Goal: Task Accomplishment & Management: Use online tool/utility

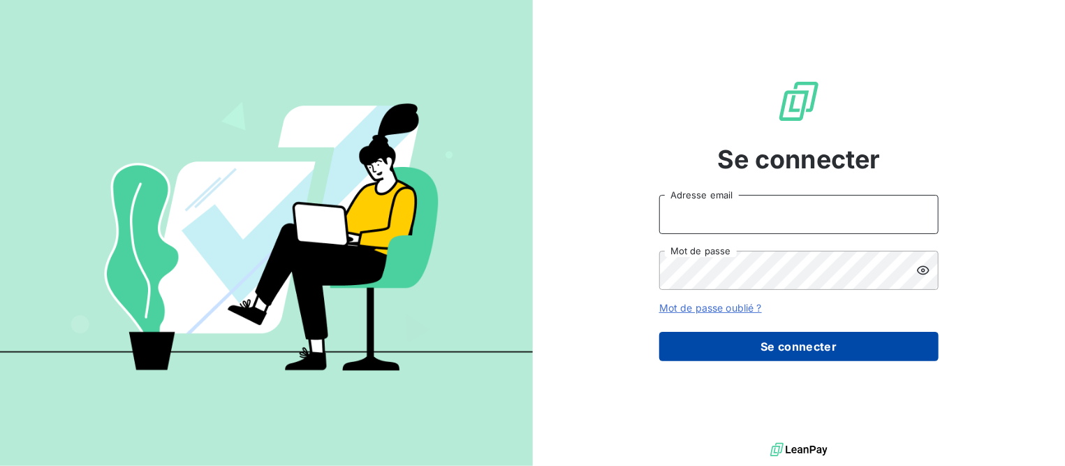
type input "[EMAIL_ADDRESS][DOMAIN_NAME]"
click at [698, 350] on button "Se connecter" at bounding box center [799, 346] width 279 height 29
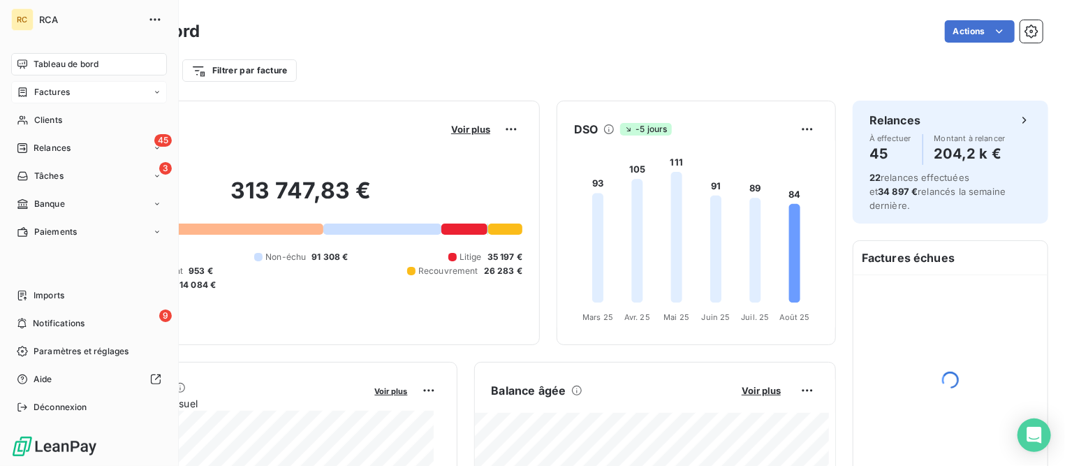
click at [43, 92] on span "Factures" at bounding box center [52, 92] width 36 height 13
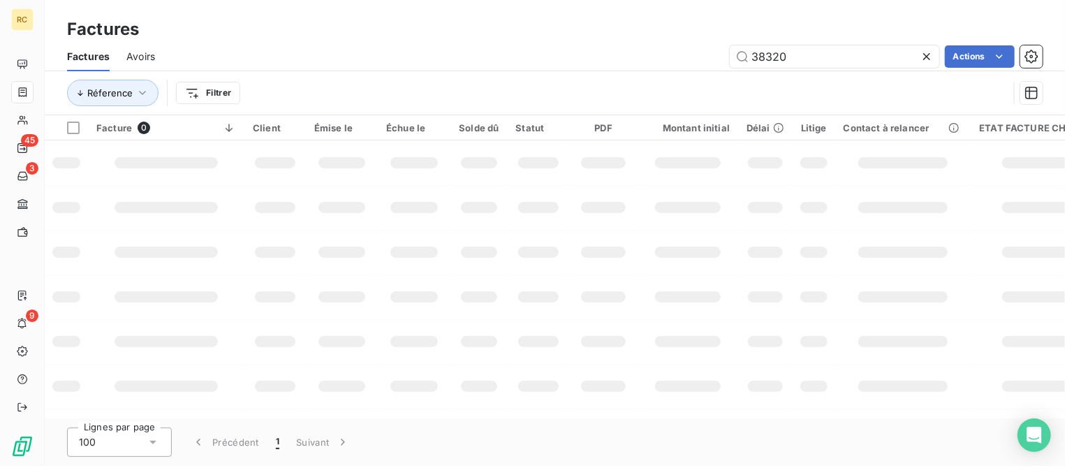
drag, startPoint x: 813, startPoint y: 55, endPoint x: 601, endPoint y: 29, distance: 213.3
click at [601, 29] on div "Factures Factures Avoirs 38320 Actions Réference Filtrer" at bounding box center [555, 57] width 1021 height 115
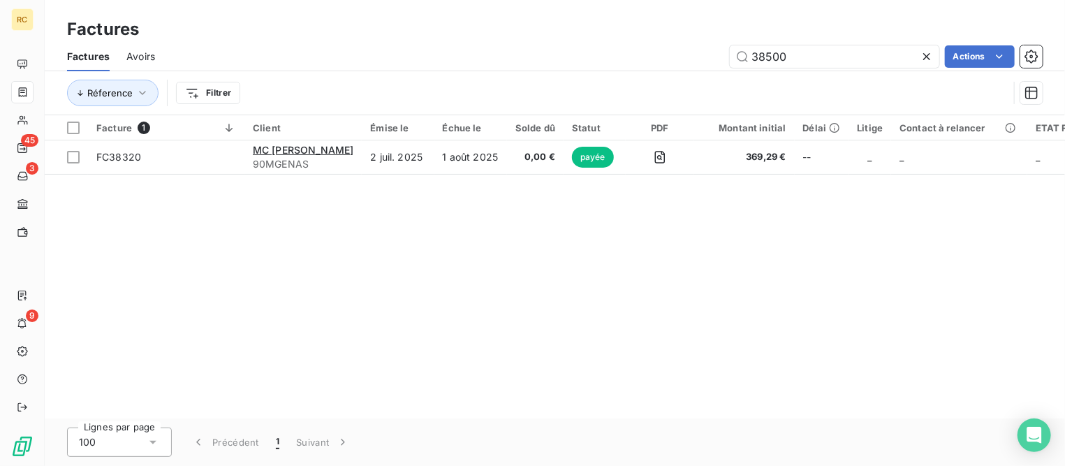
type input "38500"
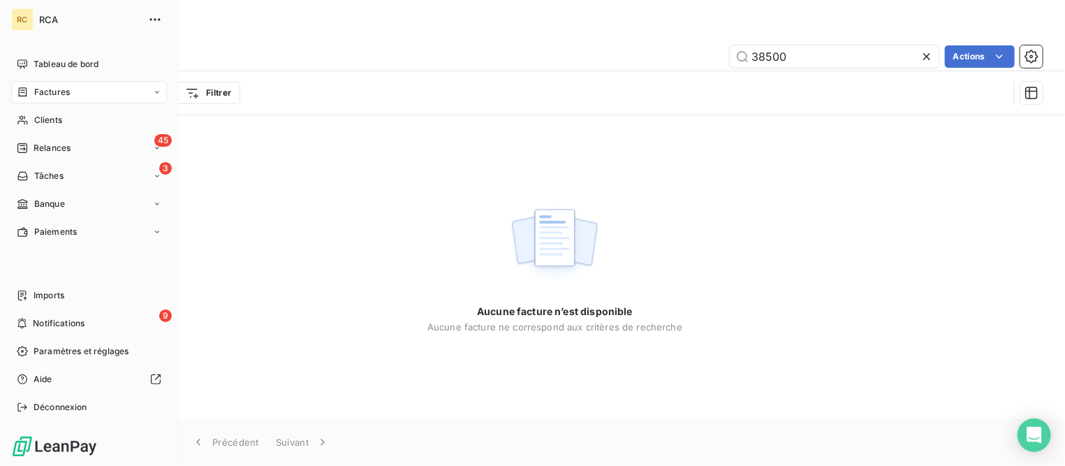
click at [56, 95] on span "Factures" at bounding box center [52, 92] width 36 height 13
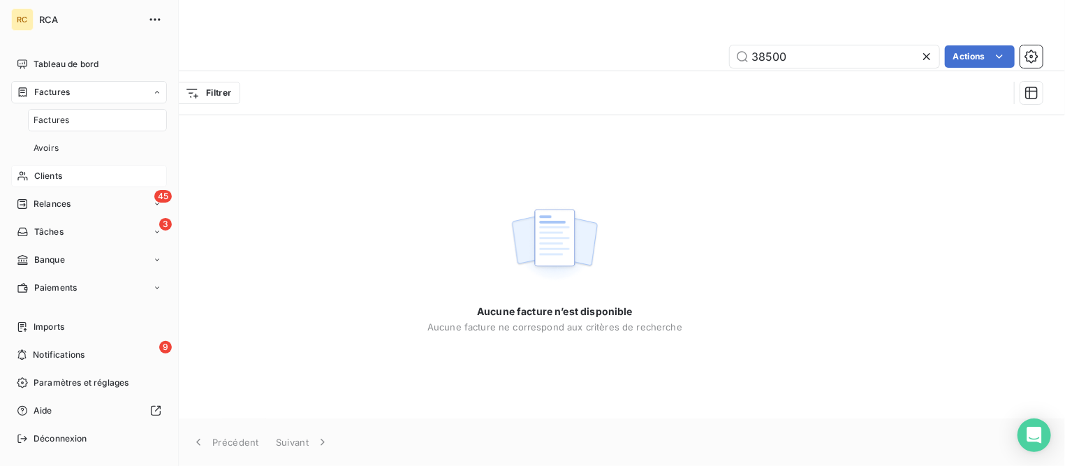
click at [45, 176] on span "Clients" at bounding box center [48, 176] width 28 height 13
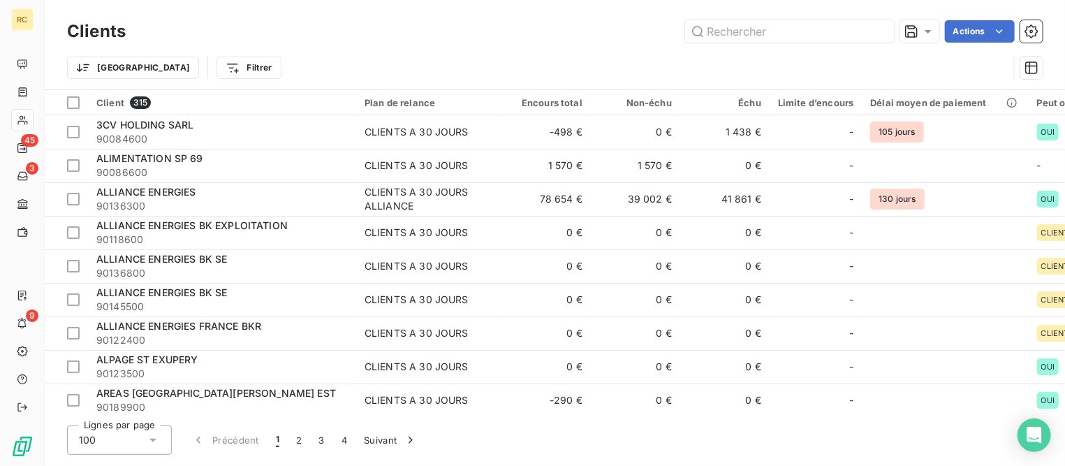
drag, startPoint x: 759, startPoint y: 34, endPoint x: 773, endPoint y: 44, distance: 17.5
click at [759, 33] on input "text" at bounding box center [790, 31] width 210 height 22
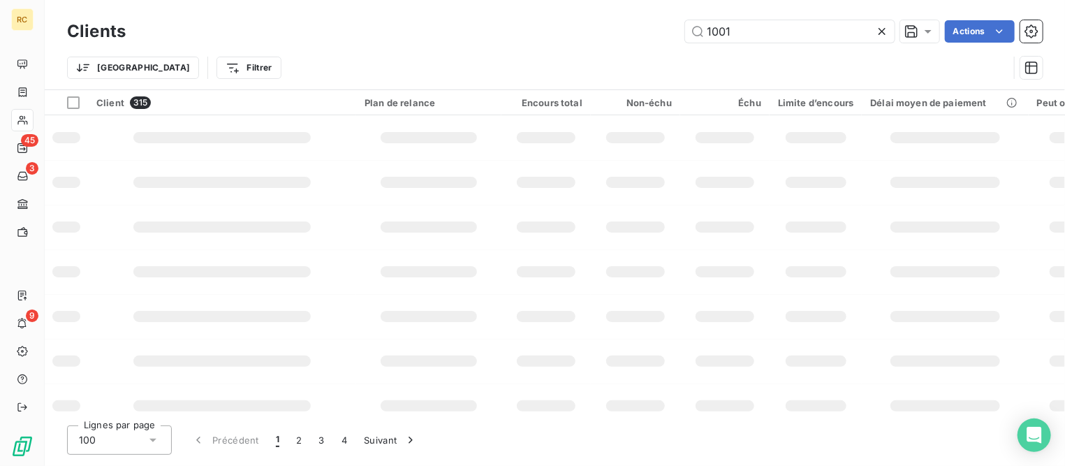
type input "1001"
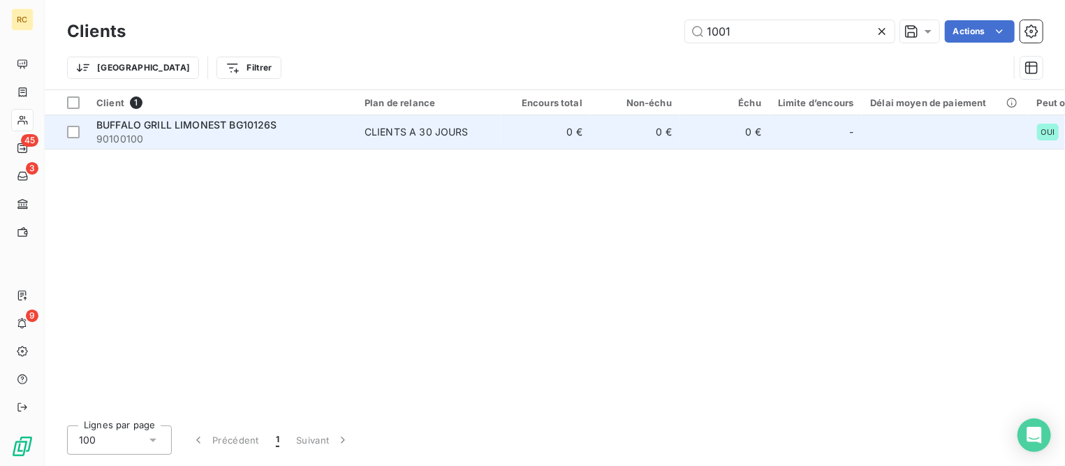
click at [237, 123] on span "BUFFALO GRILL LIMONEST BG10126S" at bounding box center [186, 125] width 181 height 12
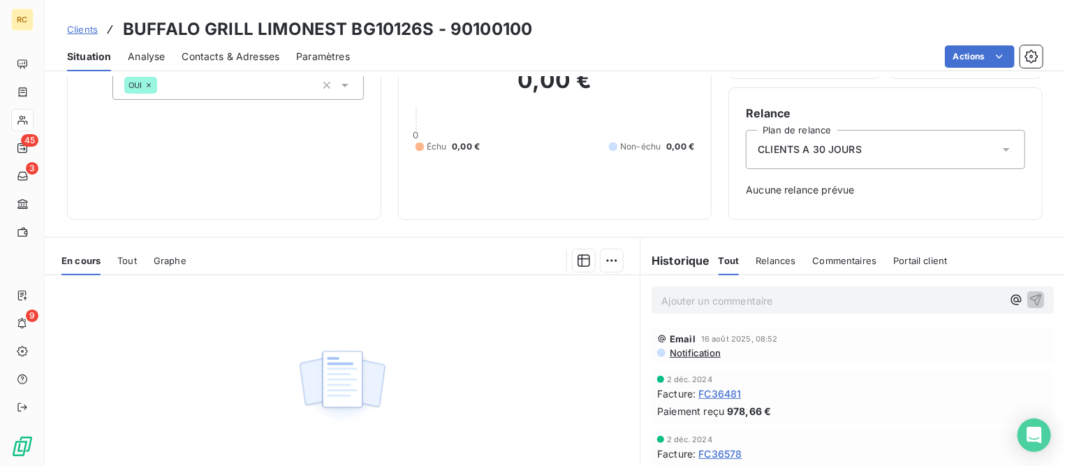
scroll to position [87, 0]
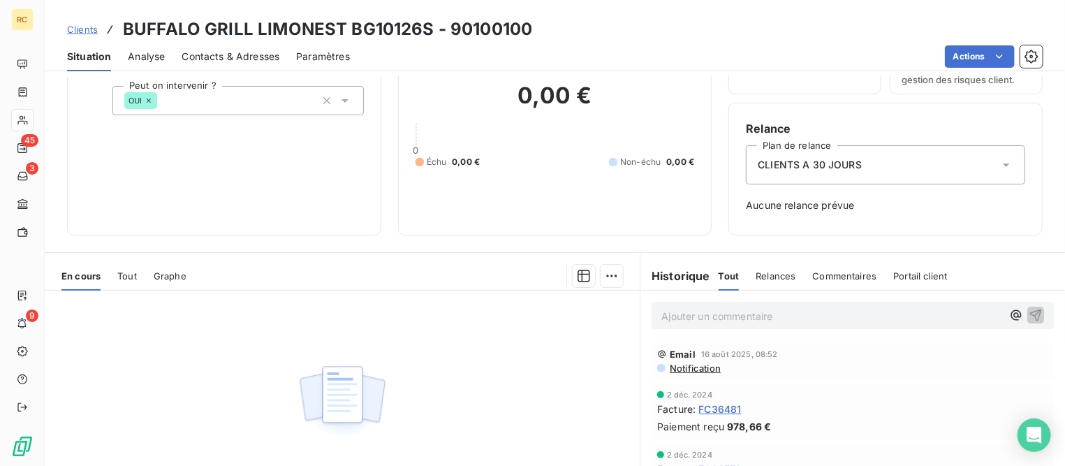
click at [129, 271] on span "Tout" at bounding box center [127, 275] width 20 height 11
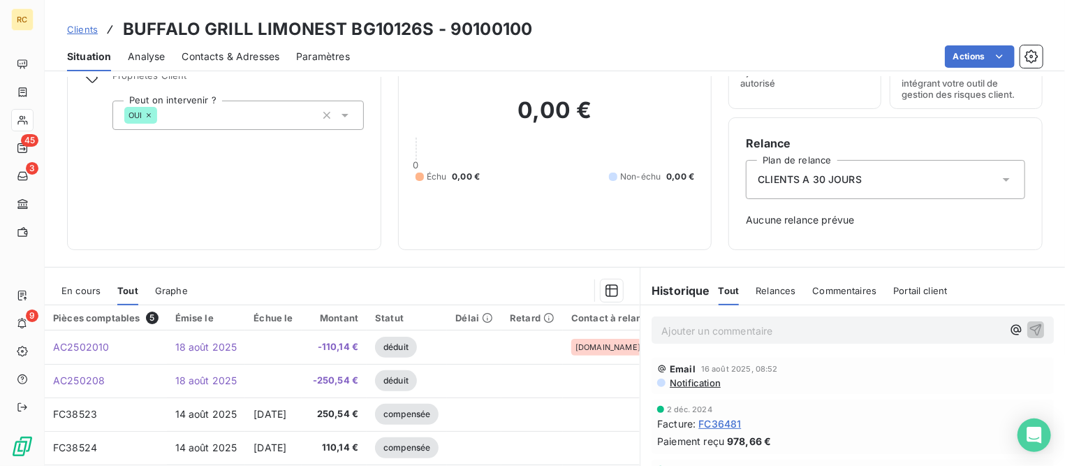
scroll to position [0, 0]
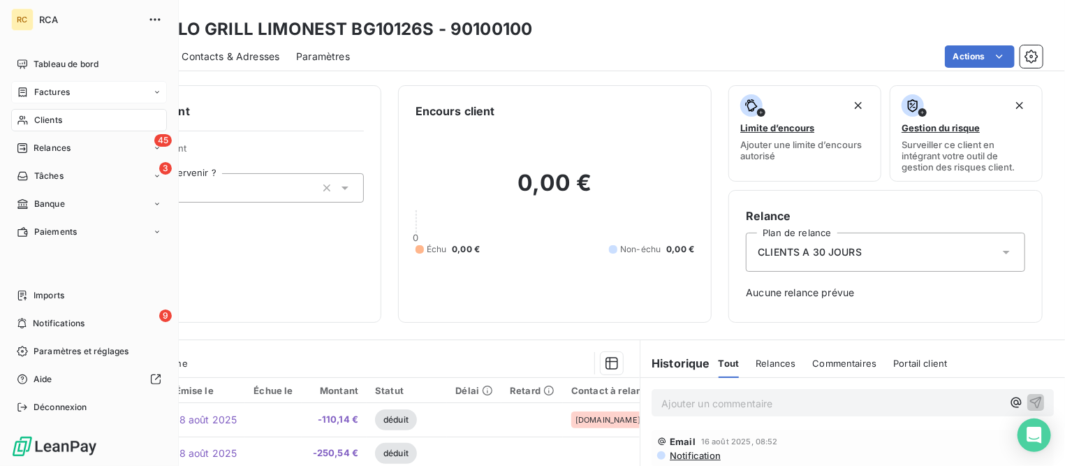
click at [45, 94] on span "Factures" at bounding box center [52, 92] width 36 height 13
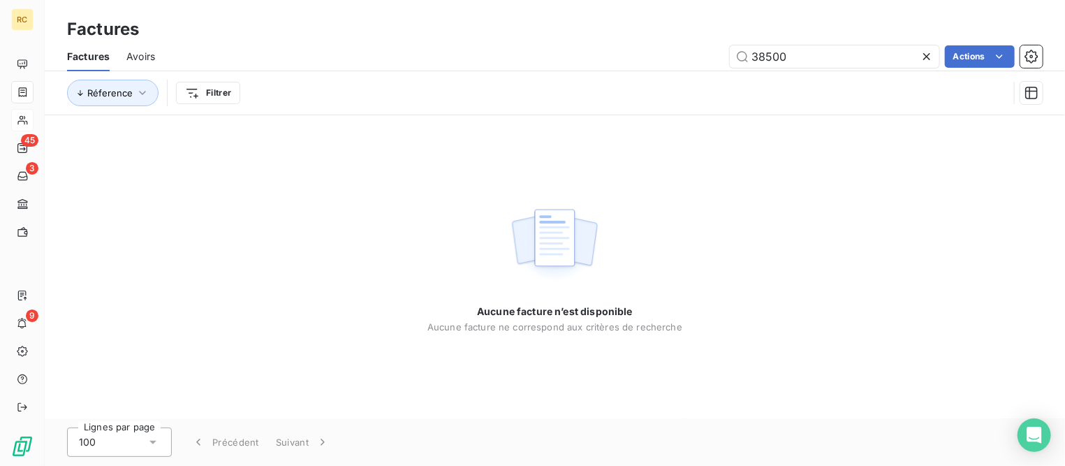
click at [141, 56] on span "Avoirs" at bounding box center [140, 57] width 29 height 14
drag, startPoint x: 798, startPoint y: 54, endPoint x: 718, endPoint y: 54, distance: 79.6
click at [718, 54] on div "37533 Actions" at bounding box center [608, 56] width 870 height 22
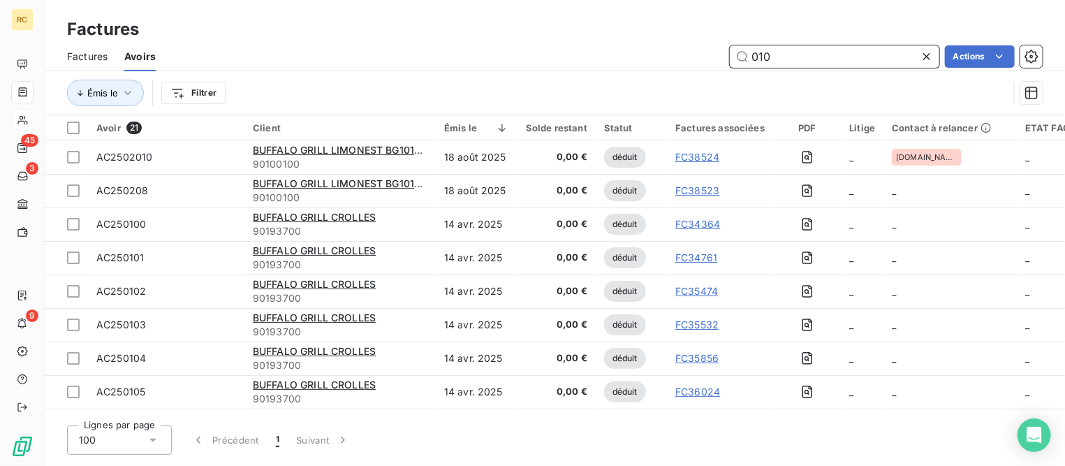
drag, startPoint x: 794, startPoint y: 61, endPoint x: 653, endPoint y: 43, distance: 143.0
click at [653, 43] on div "Factures Avoirs 010 Actions" at bounding box center [555, 56] width 1021 height 29
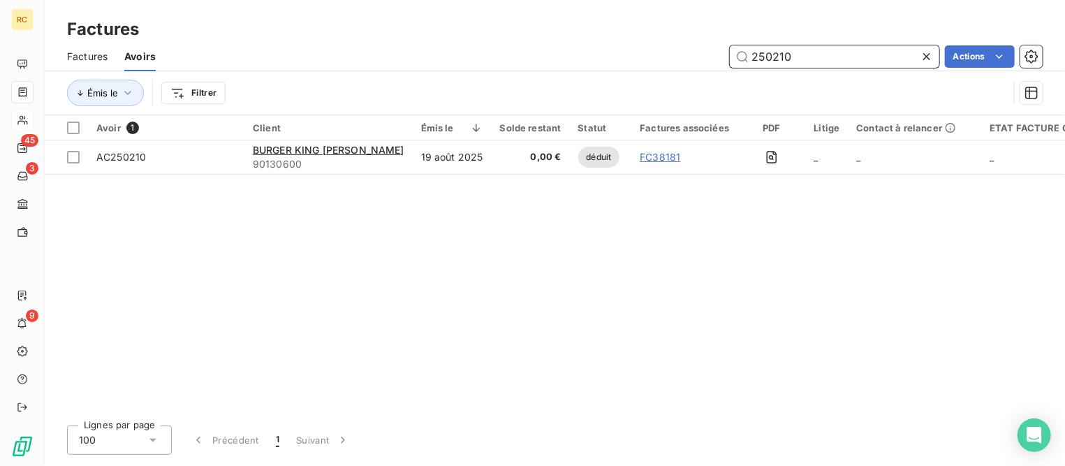
drag, startPoint x: 772, startPoint y: 56, endPoint x: 567, endPoint y: 60, distance: 205.4
click at [567, 60] on div "250210 Actions" at bounding box center [608, 56] width 870 height 22
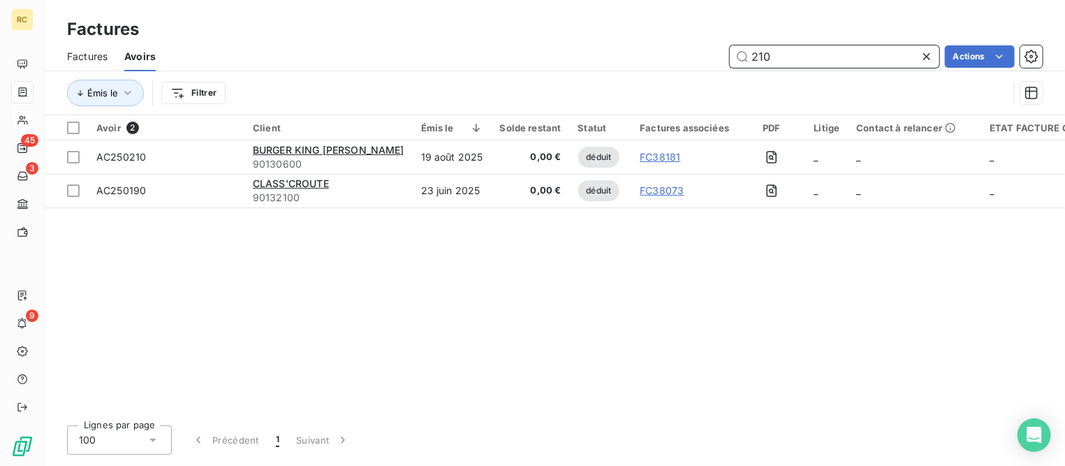
click at [758, 52] on input "210" at bounding box center [835, 56] width 210 height 22
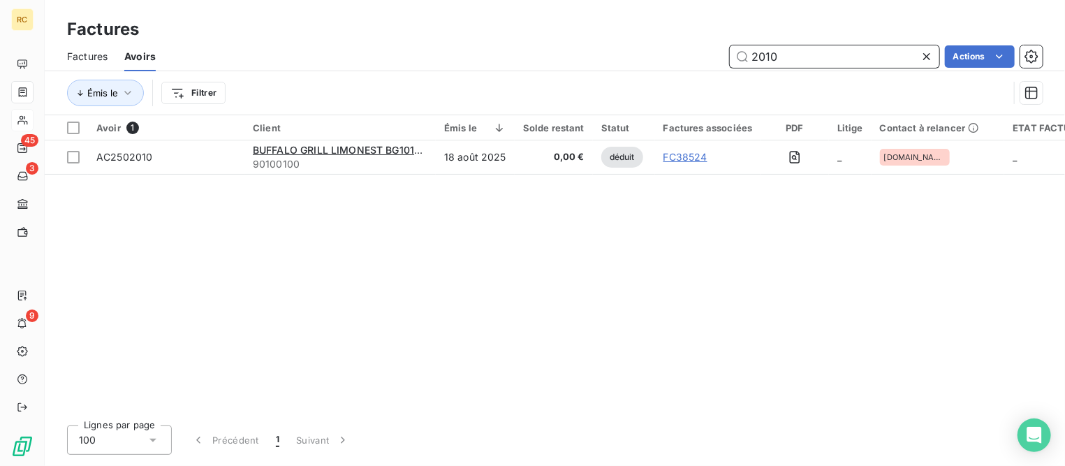
click at [755, 57] on input "2010" at bounding box center [835, 56] width 210 height 22
type input "010"
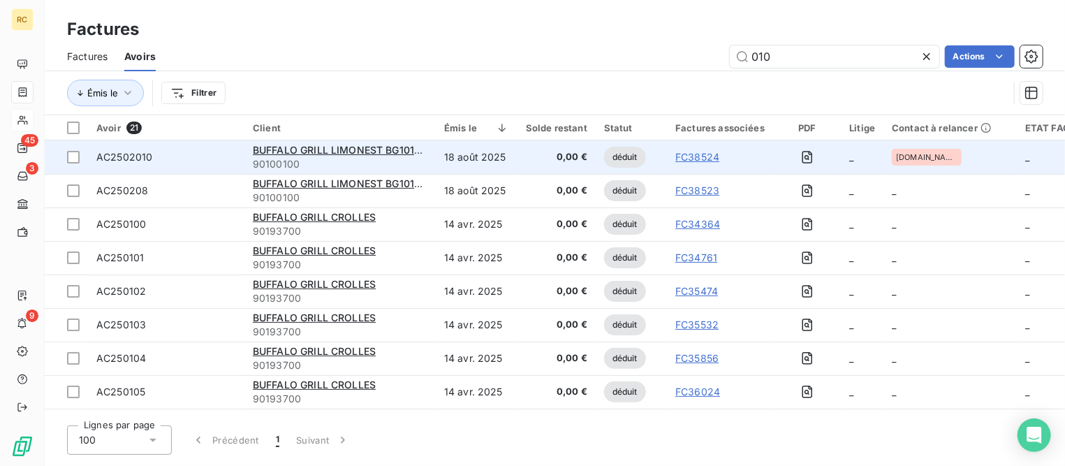
click at [333, 158] on div "BUFFALO GRILL LIMONEST BG10126S 90100100" at bounding box center [340, 157] width 175 height 28
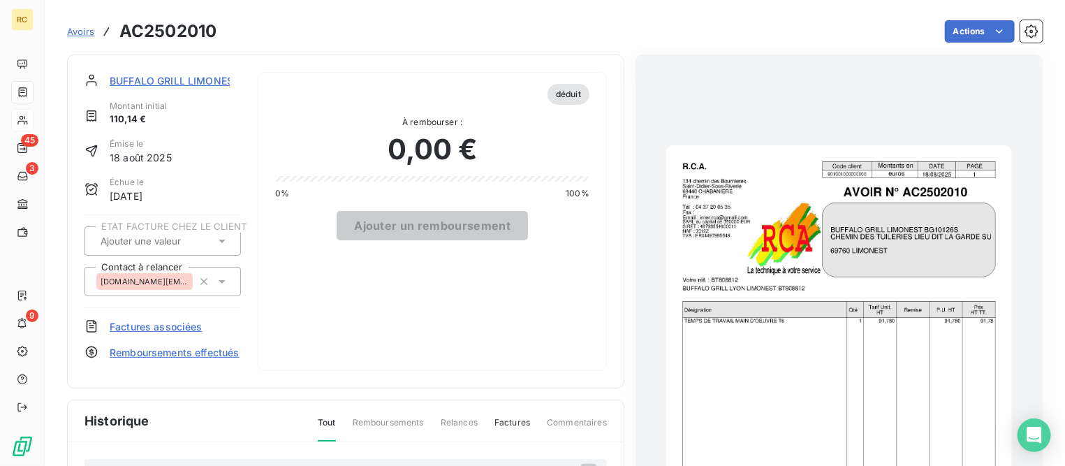
click at [71, 34] on span "Avoirs" at bounding box center [80, 31] width 27 height 11
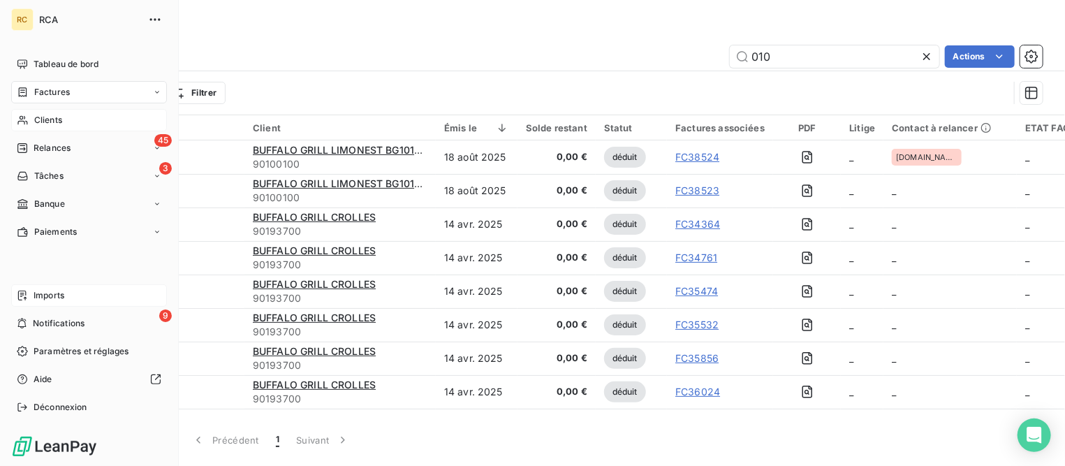
click at [56, 296] on span "Imports" at bounding box center [49, 295] width 31 height 13
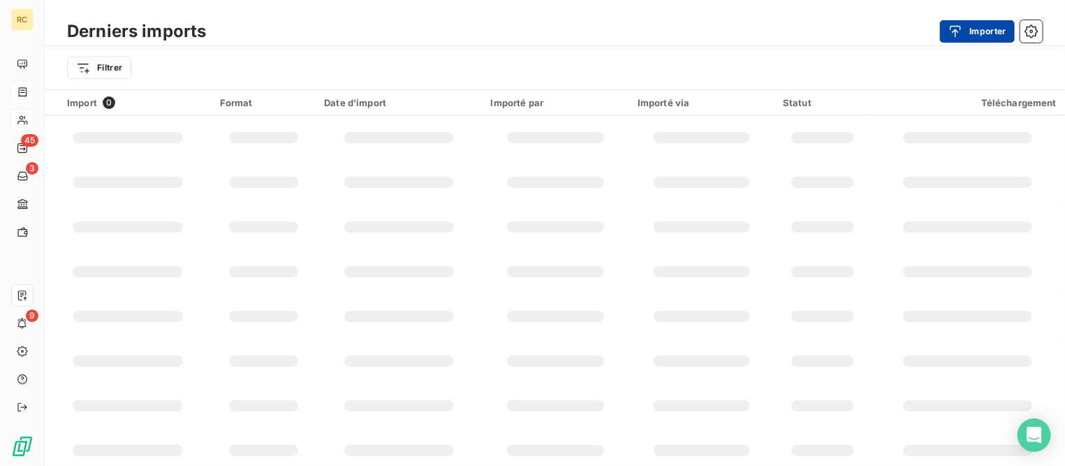
click at [967, 33] on div "button" at bounding box center [959, 31] width 21 height 14
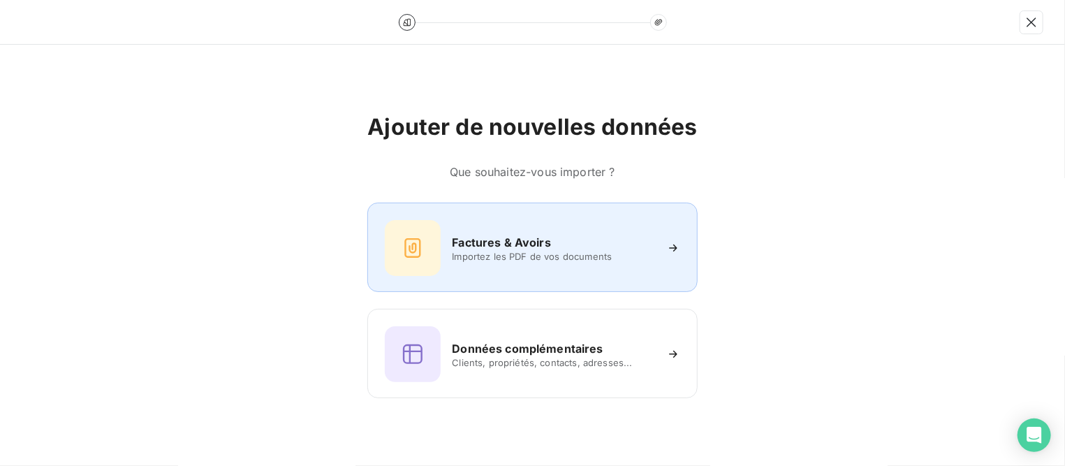
click at [547, 238] on h6 "Factures & Avoirs" at bounding box center [501, 242] width 99 height 17
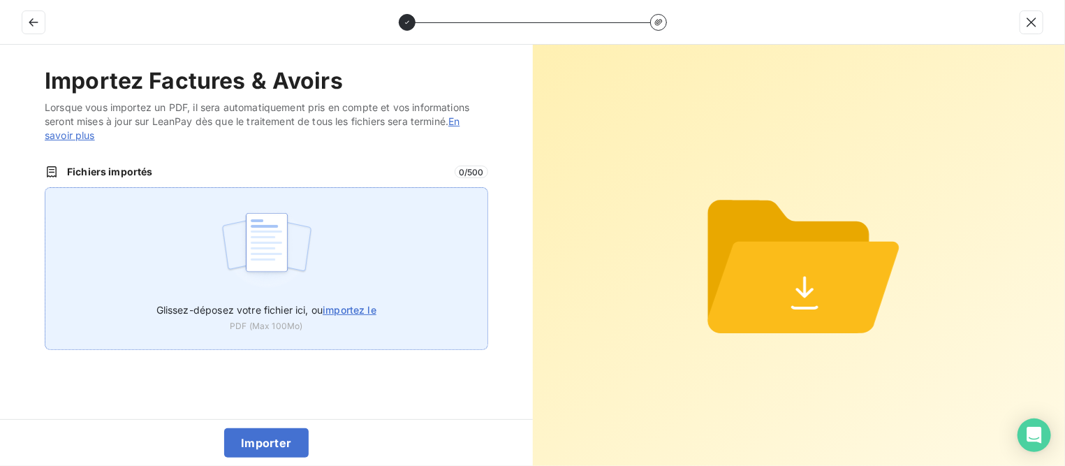
click at [351, 309] on span "importez le" at bounding box center [350, 310] width 54 height 12
click at [45, 188] on input "Glissez-déposez votre fichier ici, ou importez le" at bounding box center [45, 187] width 1 height 1
type input "C:\fakepath\AC250210.pdf"
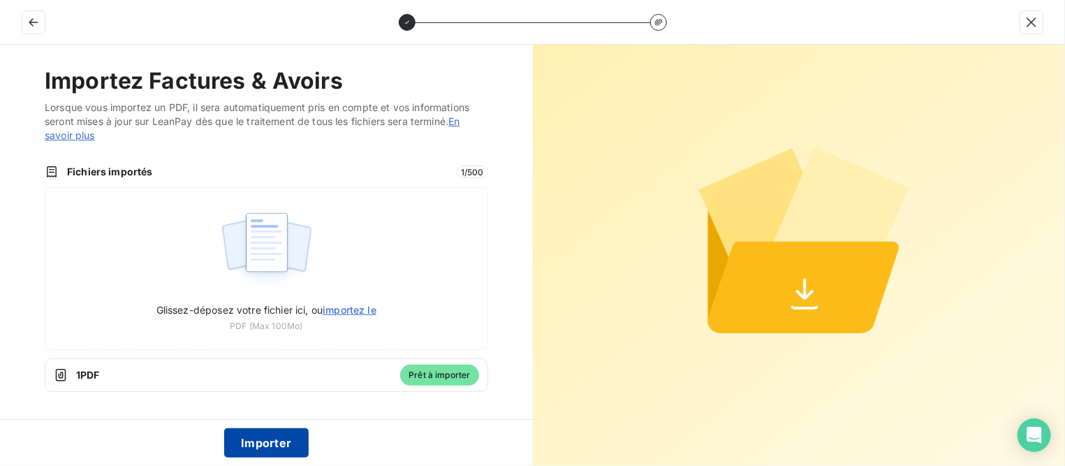
click at [291, 442] on button "Importer" at bounding box center [266, 442] width 85 height 29
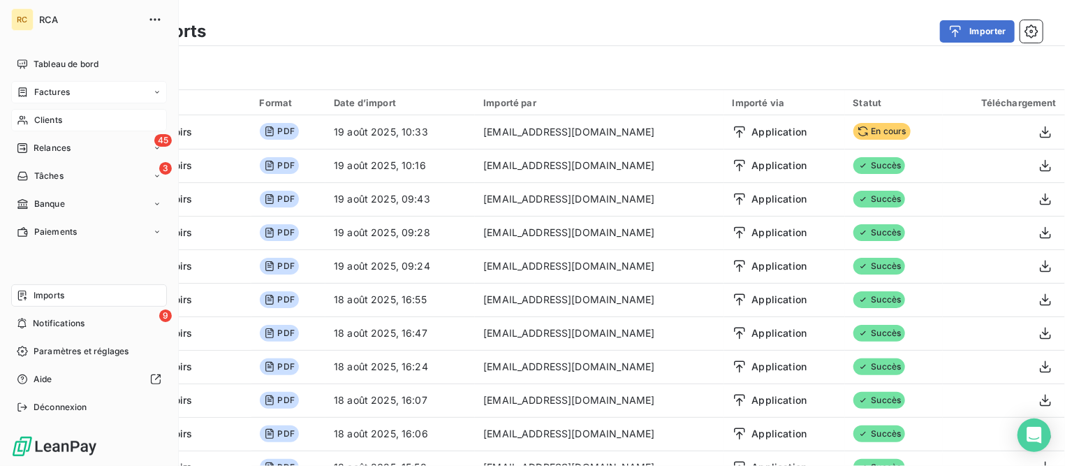
click at [58, 296] on span "Imports" at bounding box center [49, 295] width 31 height 13
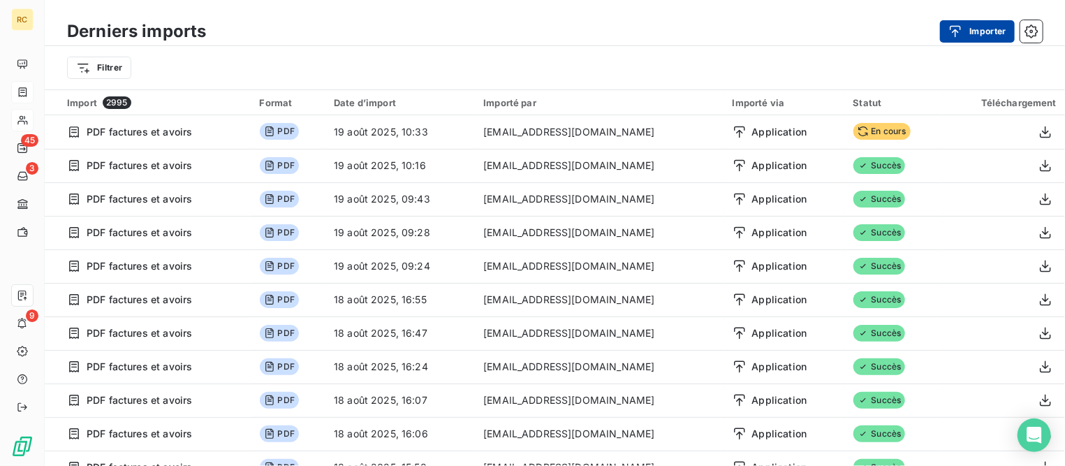
click at [977, 31] on button "Importer" at bounding box center [977, 31] width 75 height 22
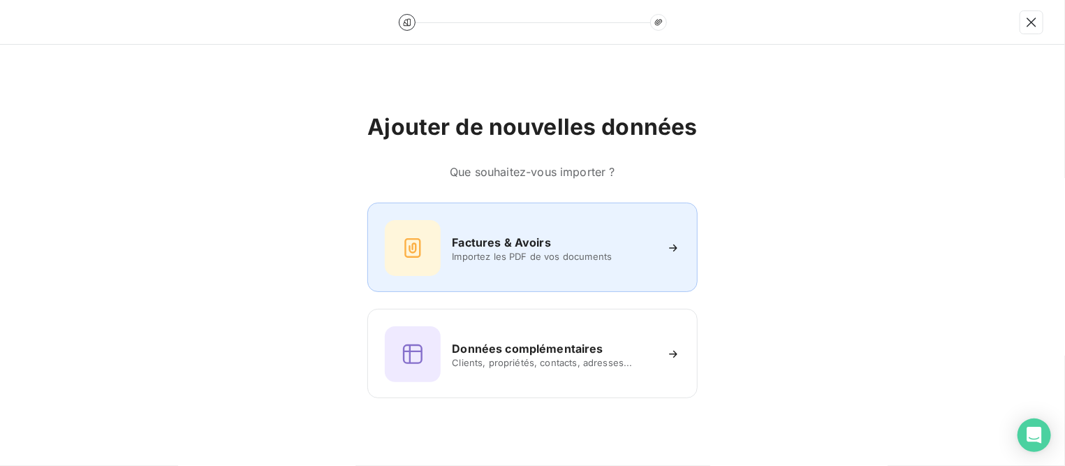
click at [521, 244] on h6 "Factures & Avoirs" at bounding box center [501, 242] width 99 height 17
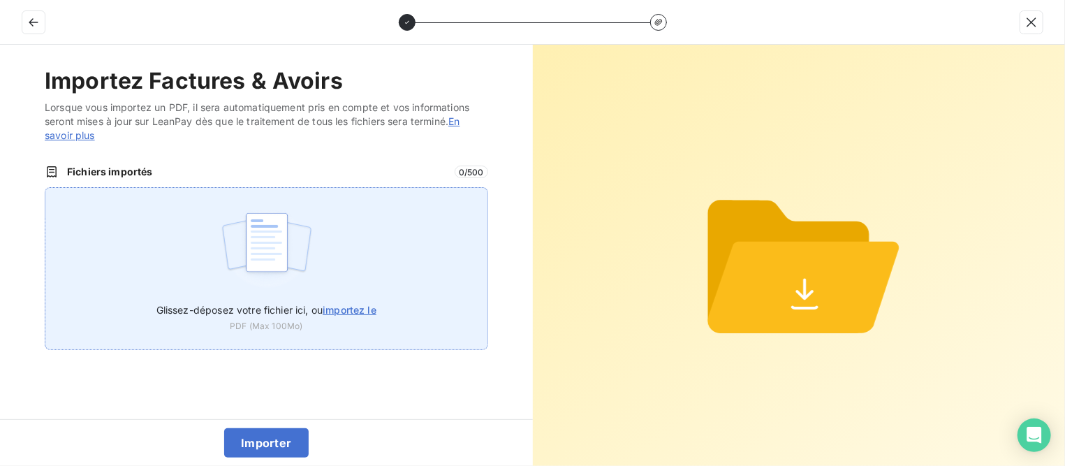
click at [351, 312] on span "importez le" at bounding box center [350, 310] width 54 height 12
click at [45, 188] on input "Glissez-déposez votre fichier ici, ou importez le" at bounding box center [45, 187] width 1 height 1
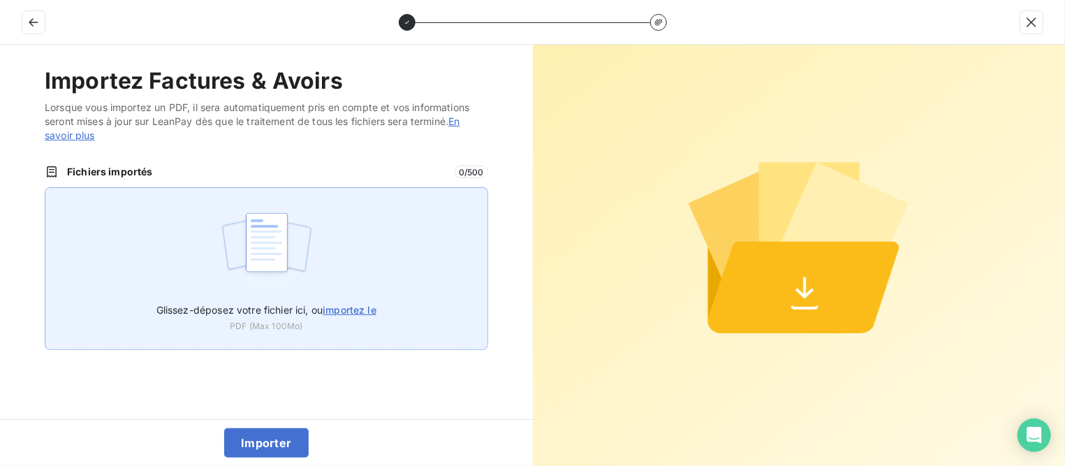
type input "C:\fakepath\AC250211.pdf"
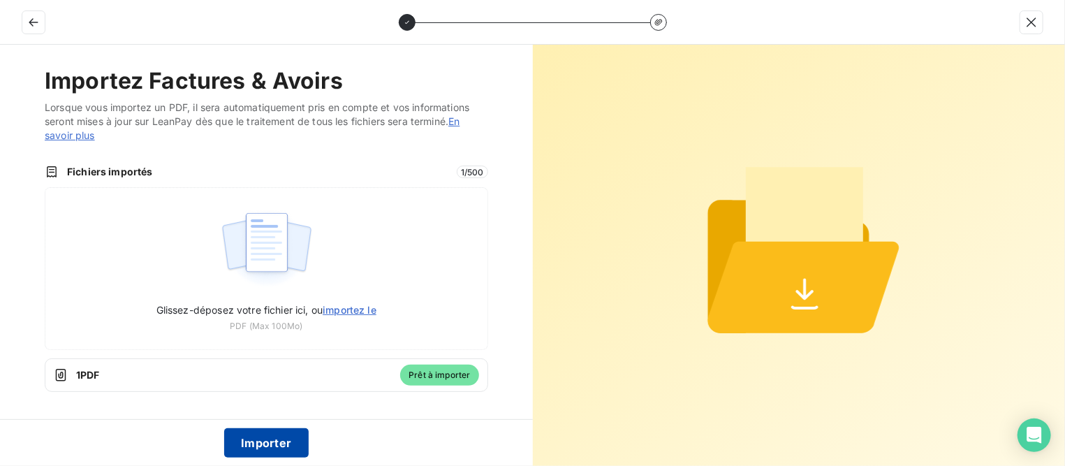
click at [282, 442] on button "Importer" at bounding box center [266, 442] width 85 height 29
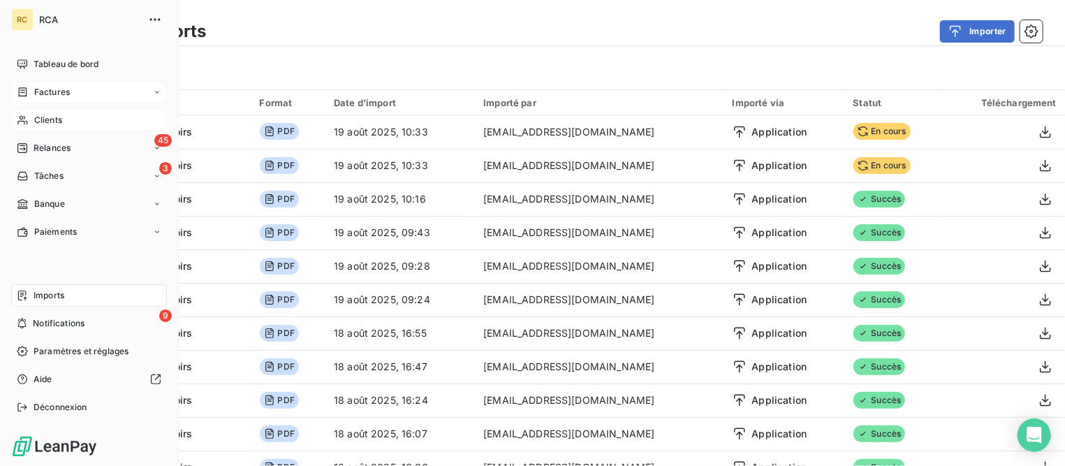
click at [66, 95] on span "Factures" at bounding box center [52, 92] width 36 height 13
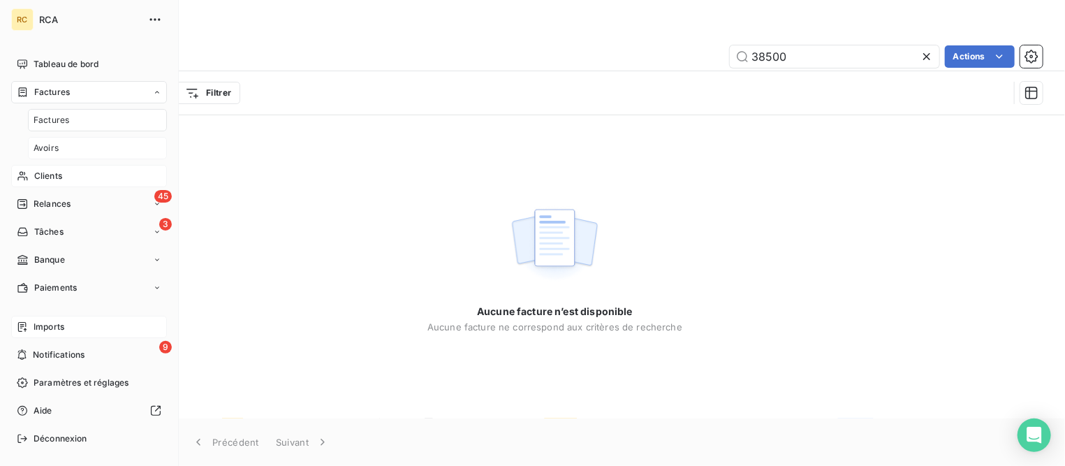
click at [64, 147] on div "Avoirs" at bounding box center [97, 148] width 139 height 22
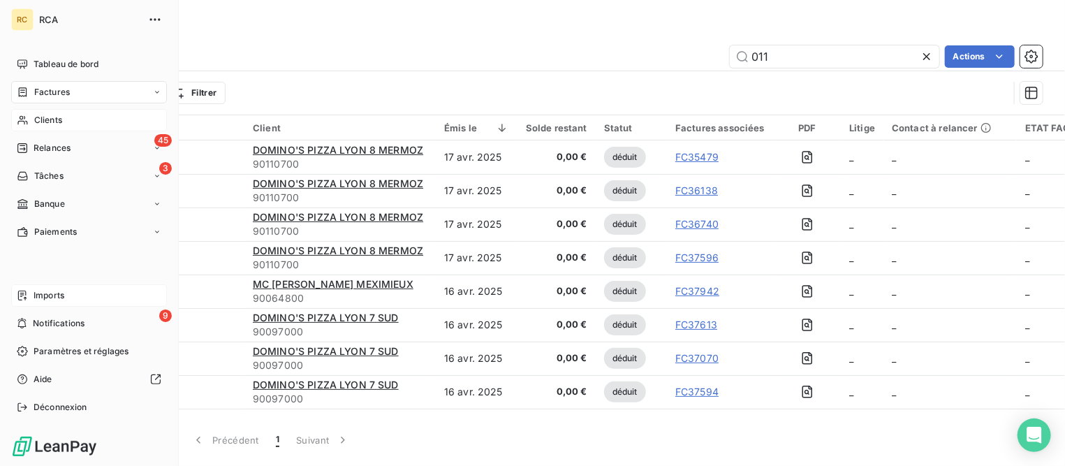
type input "011"
click at [48, 295] on span "Imports" at bounding box center [49, 295] width 31 height 13
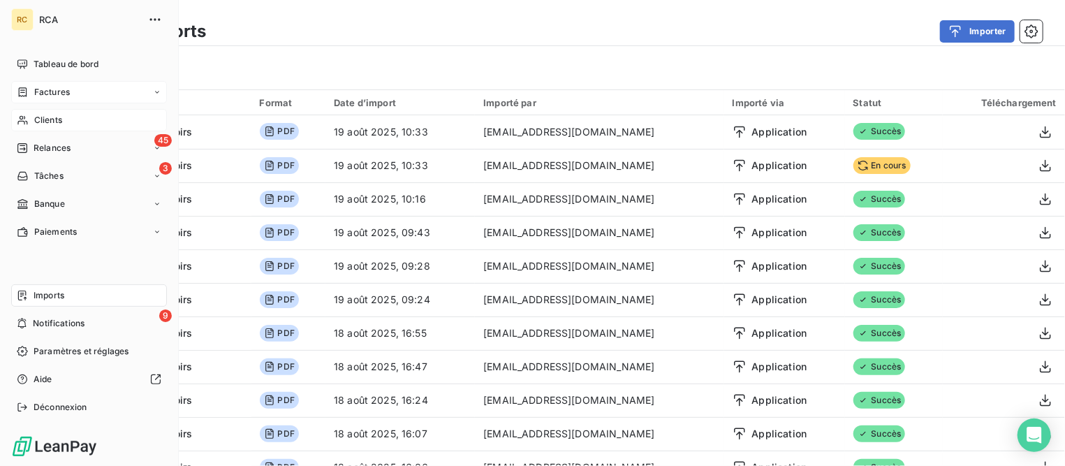
click at [65, 94] on span "Factures" at bounding box center [52, 92] width 36 height 13
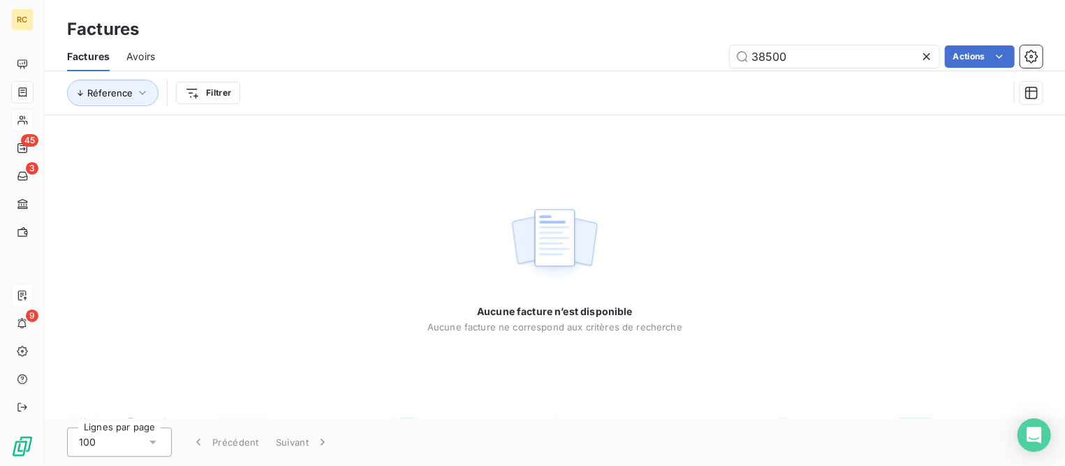
click at [149, 53] on span "Avoirs" at bounding box center [140, 57] width 29 height 14
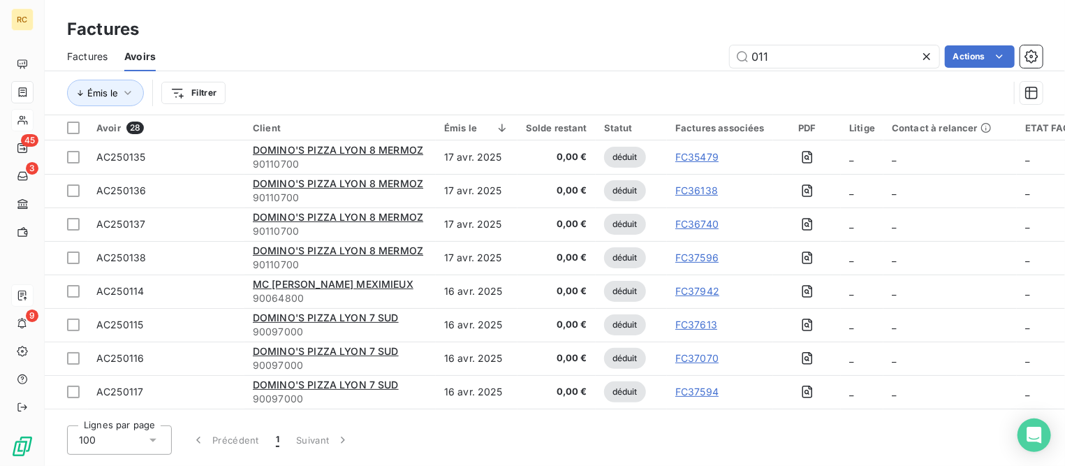
drag, startPoint x: 750, startPoint y: 54, endPoint x: 771, endPoint y: 71, distance: 27.4
click at [751, 54] on input "011" at bounding box center [835, 56] width 210 height 22
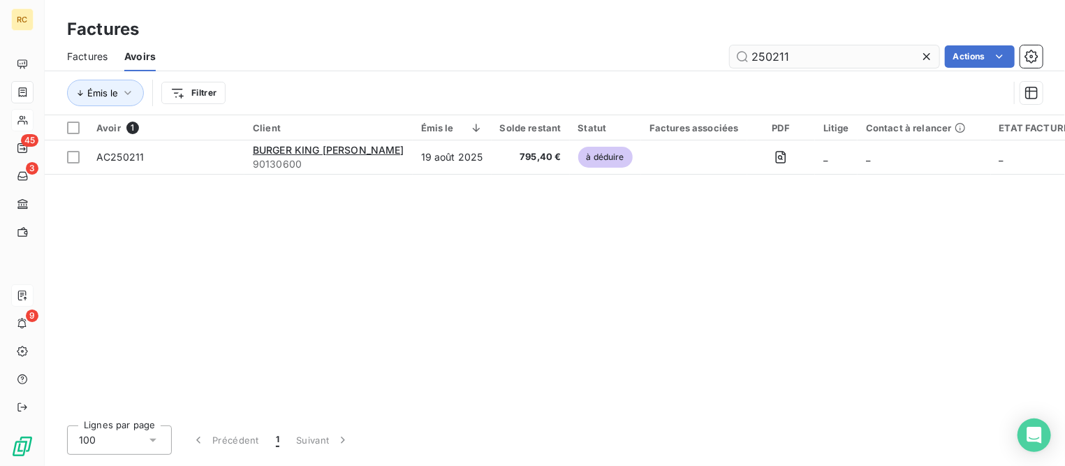
click at [801, 52] on input "250211" at bounding box center [835, 56] width 210 height 22
click at [801, 54] on input "250210" at bounding box center [835, 56] width 210 height 22
click at [801, 54] on input "250211" at bounding box center [835, 56] width 210 height 22
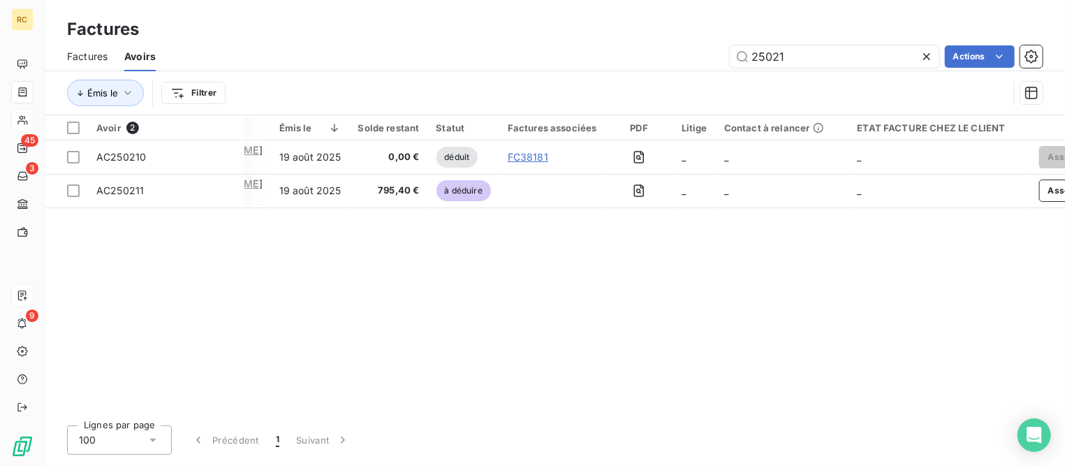
scroll to position [0, 196]
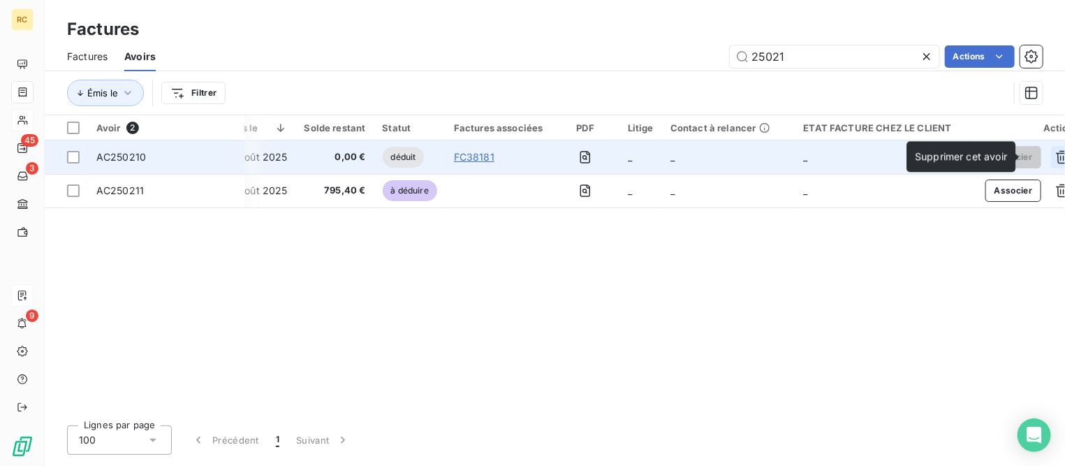
click at [1056, 154] on icon "button" at bounding box center [1063, 157] width 14 height 14
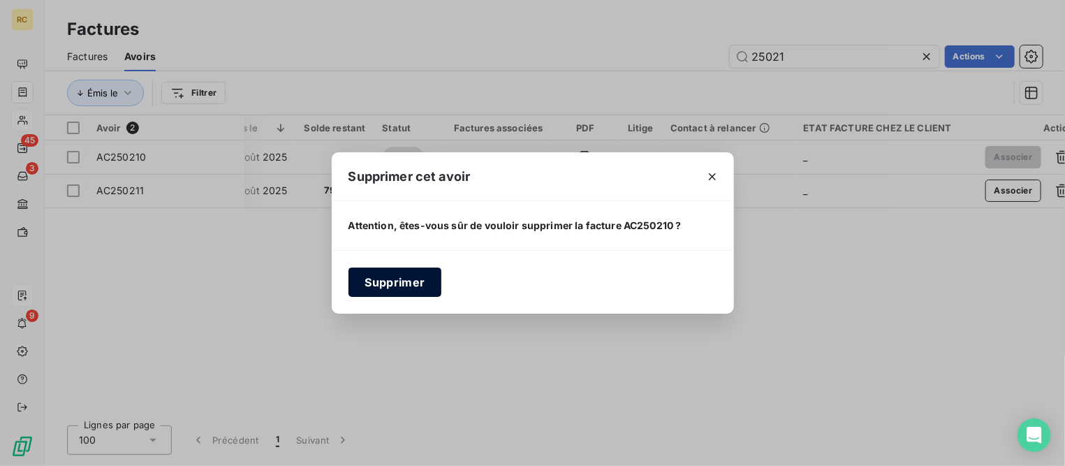
click at [398, 281] on button "Supprimer" at bounding box center [396, 282] width 94 height 29
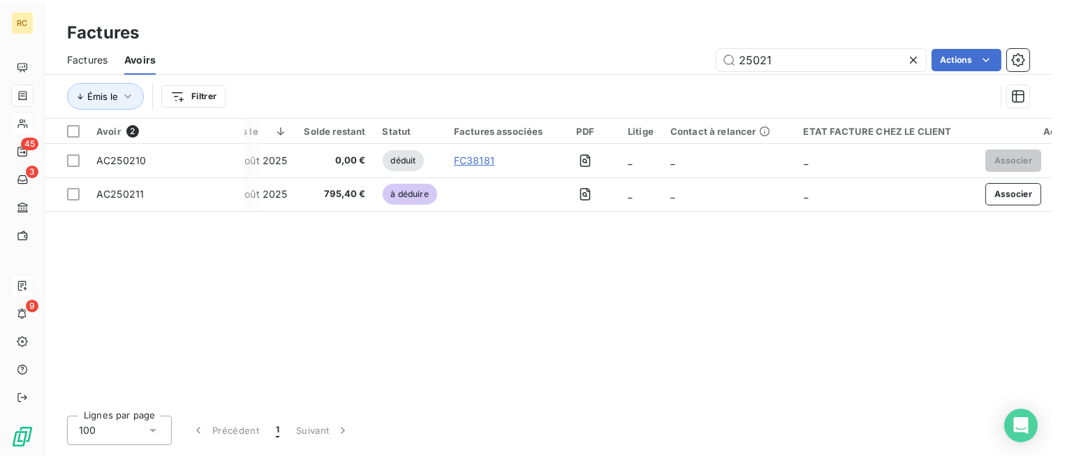
scroll to position [0, 119]
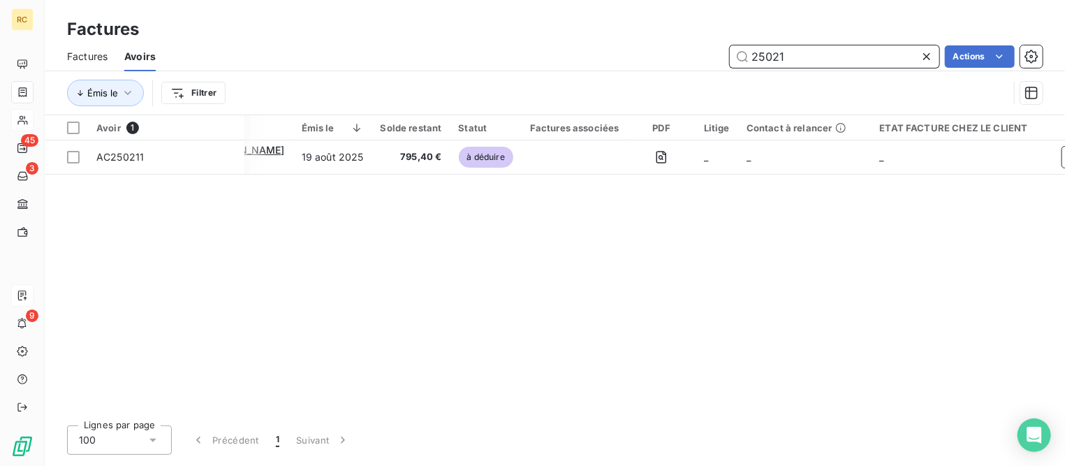
drag, startPoint x: 792, startPoint y: 53, endPoint x: 722, endPoint y: 49, distance: 70.0
click at [722, 49] on div "25021 Actions" at bounding box center [608, 56] width 870 height 22
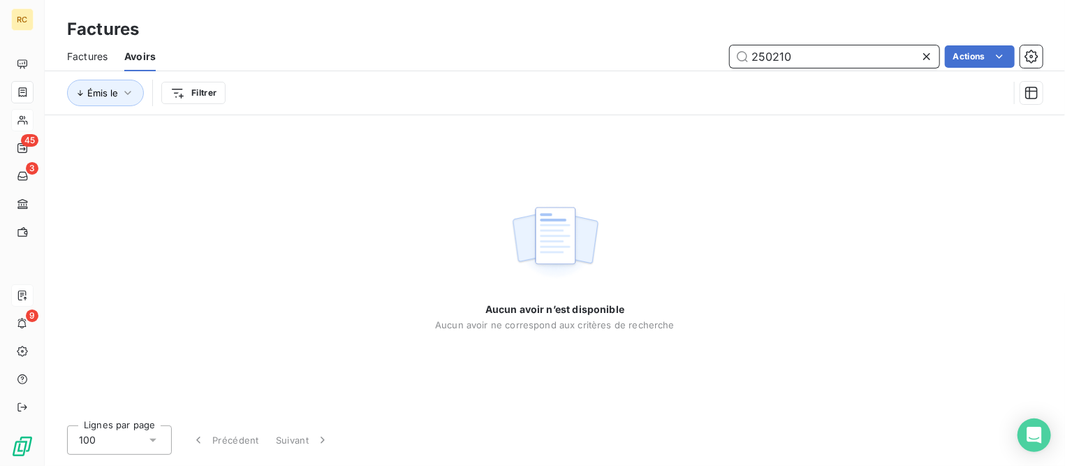
click at [775, 54] on input "250210" at bounding box center [835, 56] width 210 height 22
type input "2502010"
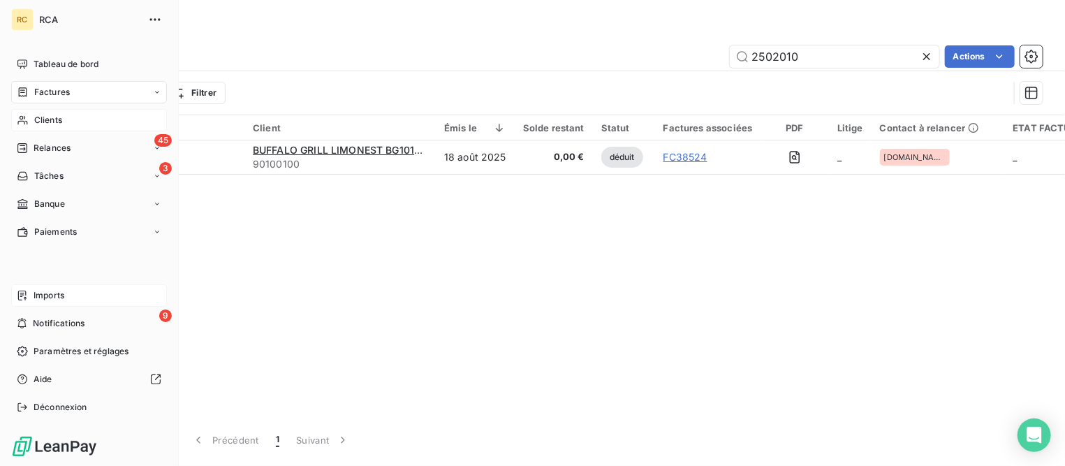
click at [54, 289] on span "Imports" at bounding box center [49, 295] width 31 height 13
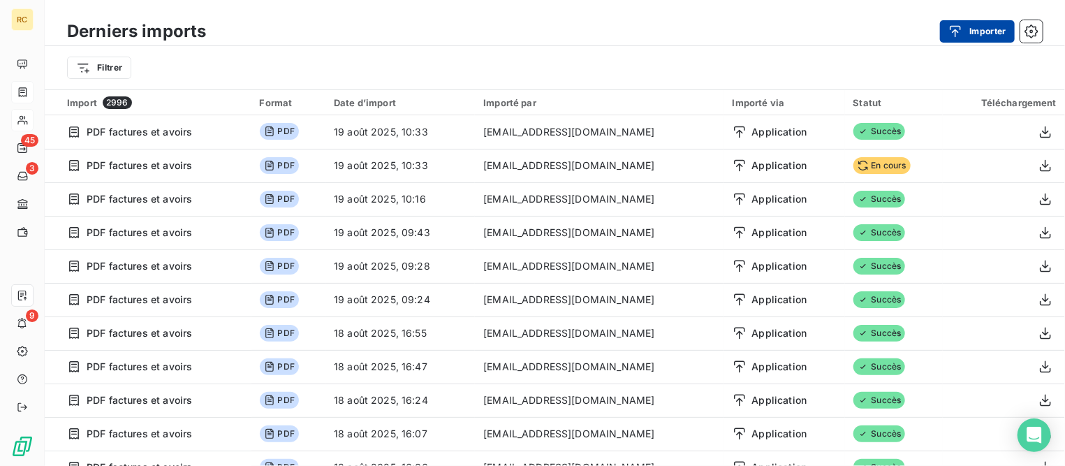
click at [988, 30] on button "Importer" at bounding box center [977, 31] width 75 height 22
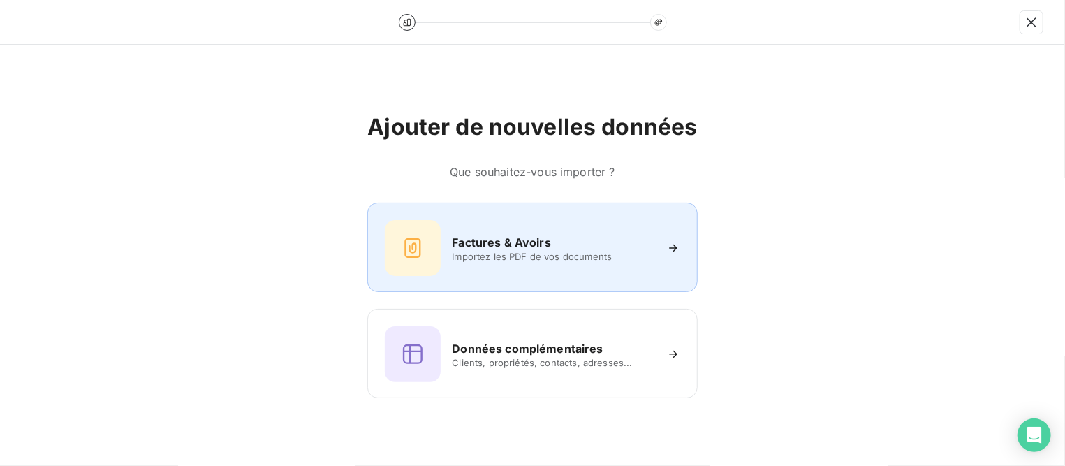
click at [539, 245] on h6 "Factures & Avoirs" at bounding box center [501, 242] width 99 height 17
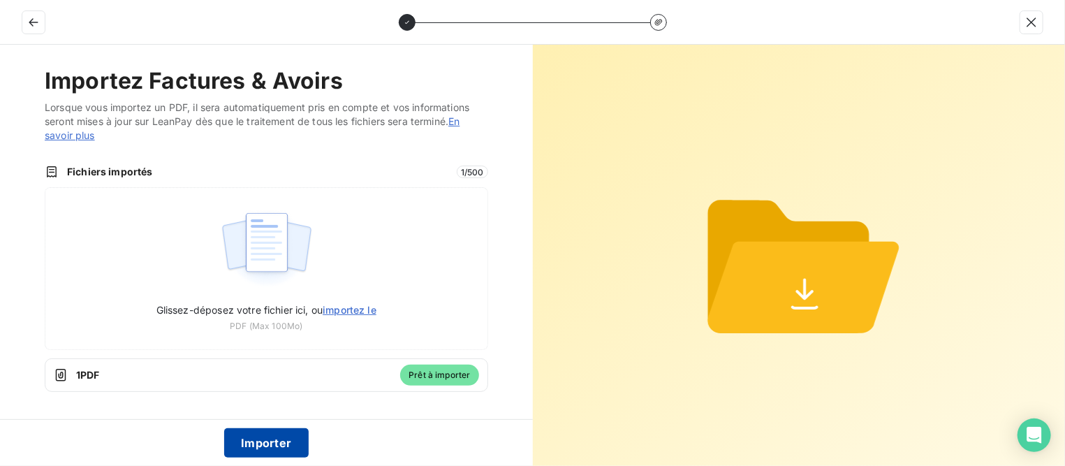
click at [282, 441] on button "Importer" at bounding box center [266, 442] width 85 height 29
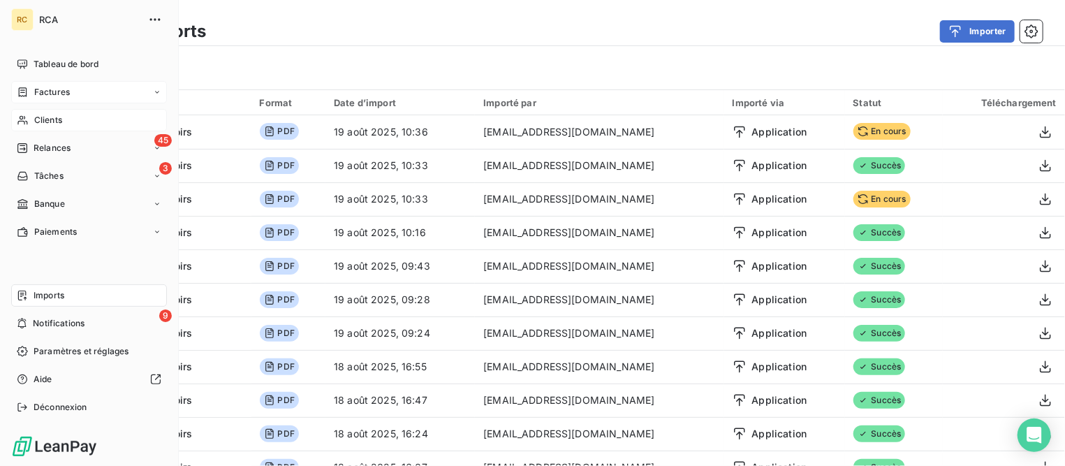
click at [59, 90] on span "Factures" at bounding box center [52, 92] width 36 height 13
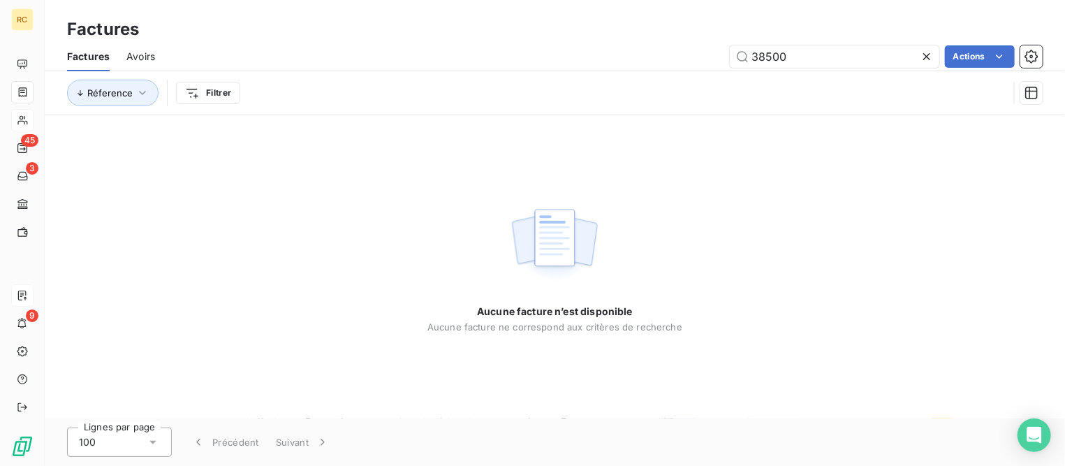
click at [135, 59] on span "Avoirs" at bounding box center [140, 57] width 29 height 14
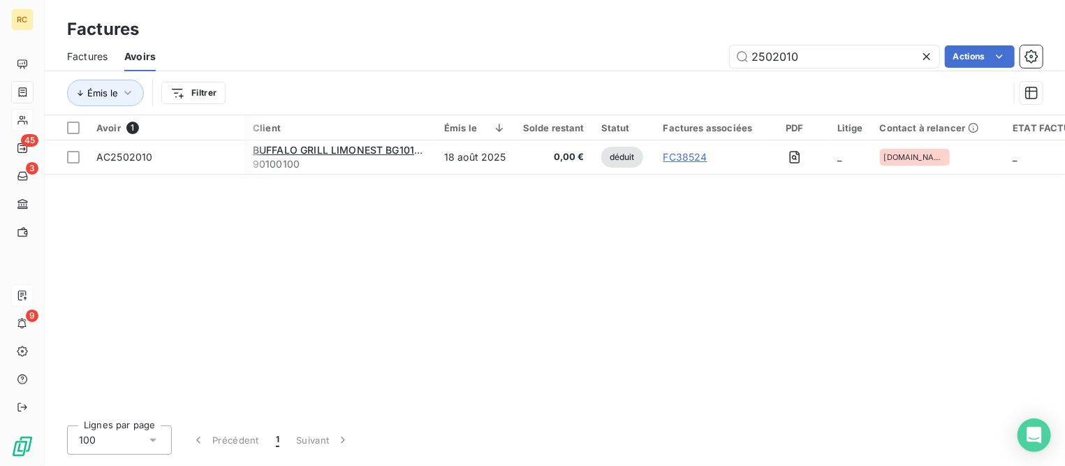
scroll to position [0, 220]
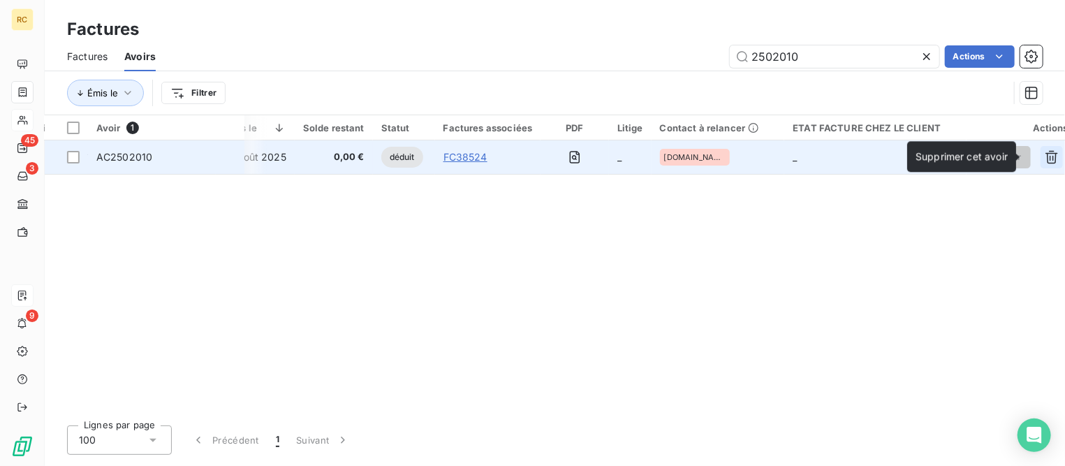
click at [1046, 156] on icon "button" at bounding box center [1052, 157] width 13 height 13
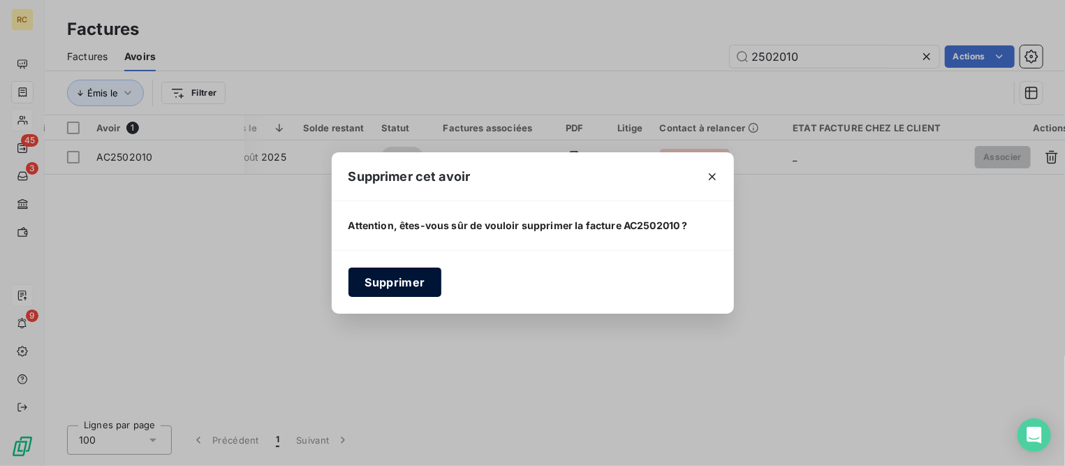
click at [410, 281] on button "Supprimer" at bounding box center [396, 282] width 94 height 29
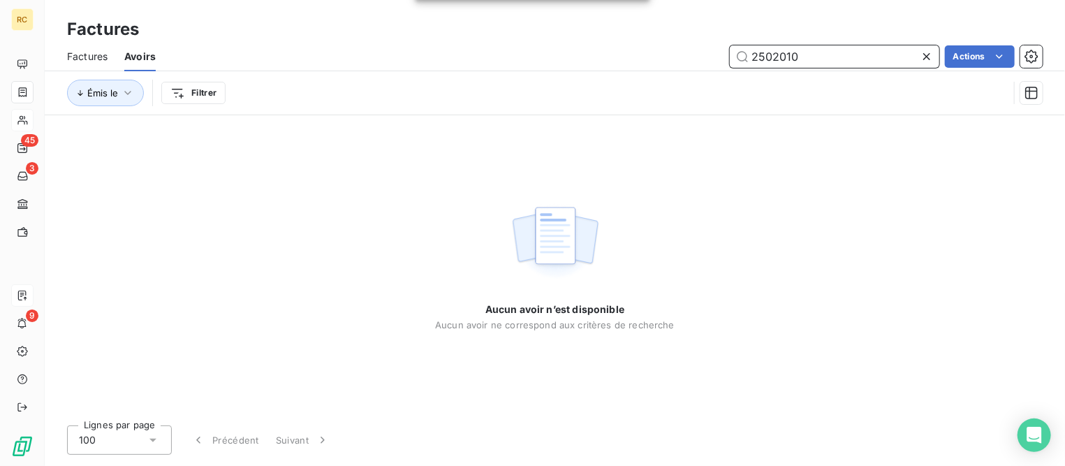
click at [779, 60] on input "2502010" at bounding box center [835, 56] width 210 height 22
type input "250210"
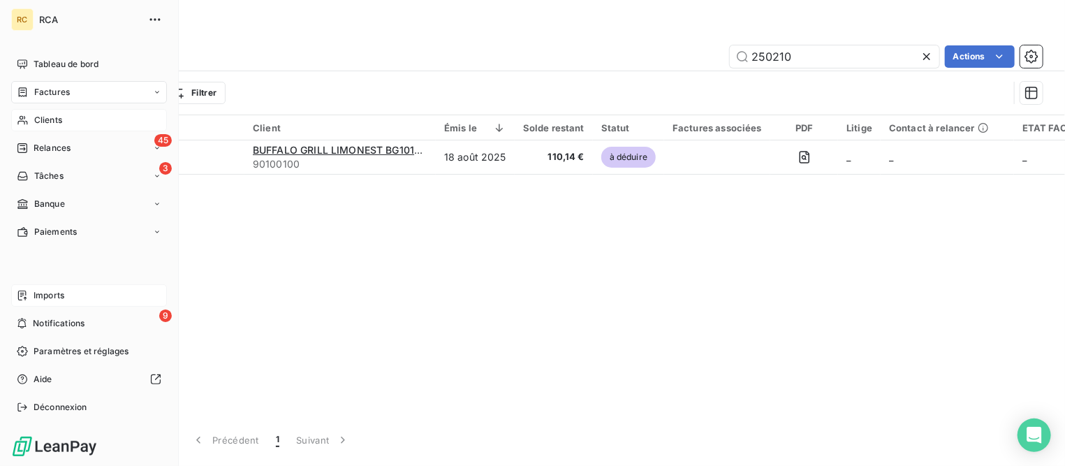
click at [60, 296] on span "Imports" at bounding box center [49, 295] width 31 height 13
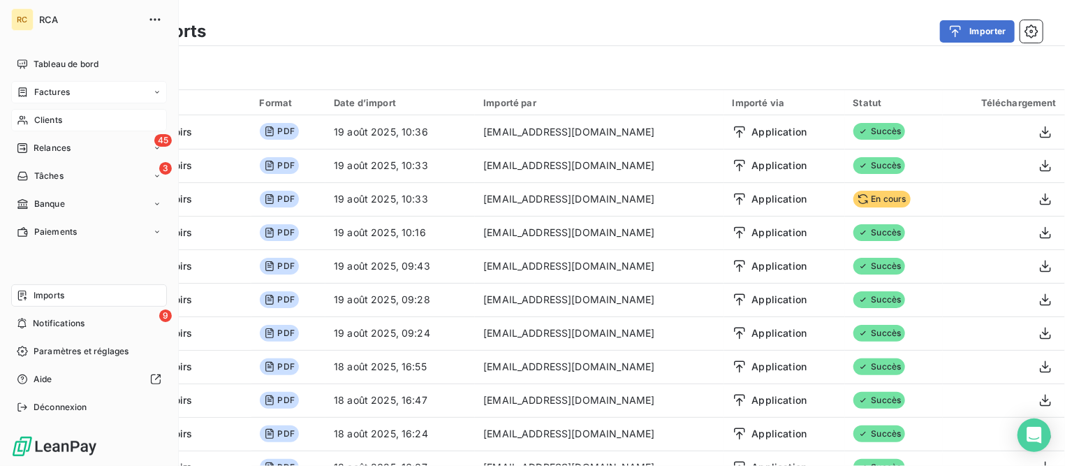
click at [70, 88] on div "Factures" at bounding box center [89, 92] width 156 height 22
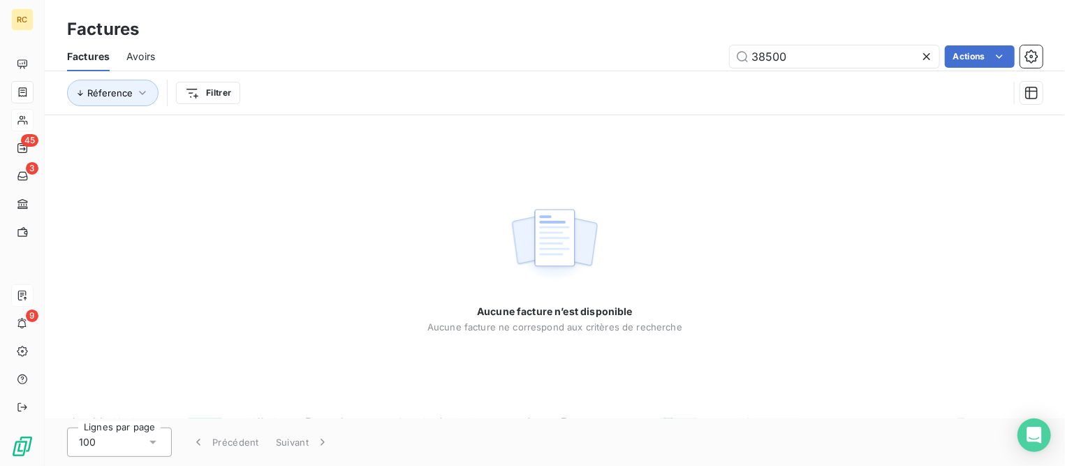
click at [146, 54] on span "Avoirs" at bounding box center [140, 57] width 29 height 14
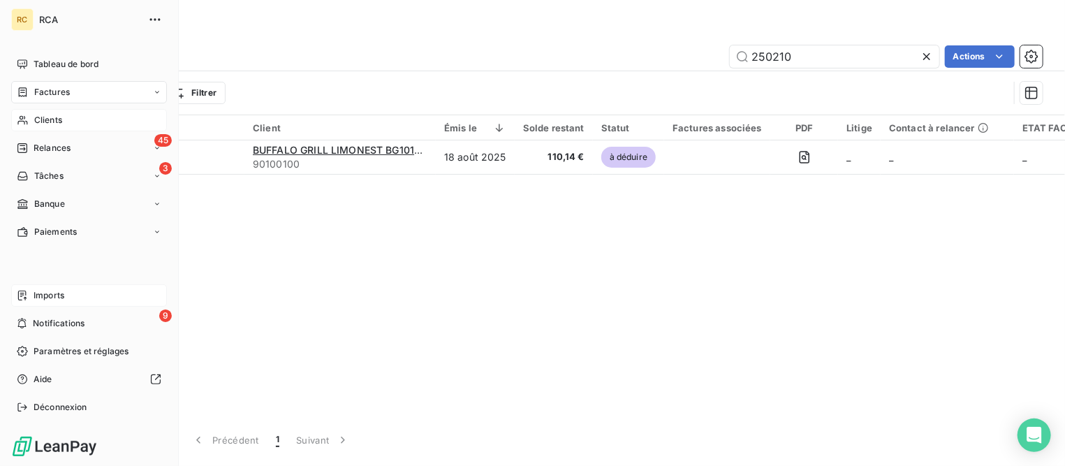
click at [64, 295] on div "Imports" at bounding box center [89, 295] width 156 height 22
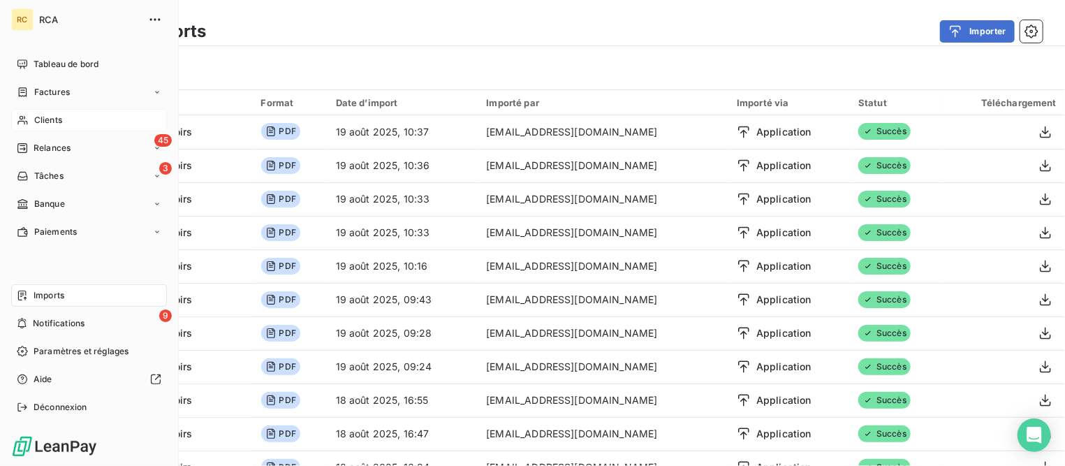
click at [43, 90] on span "Factures" at bounding box center [52, 92] width 36 height 13
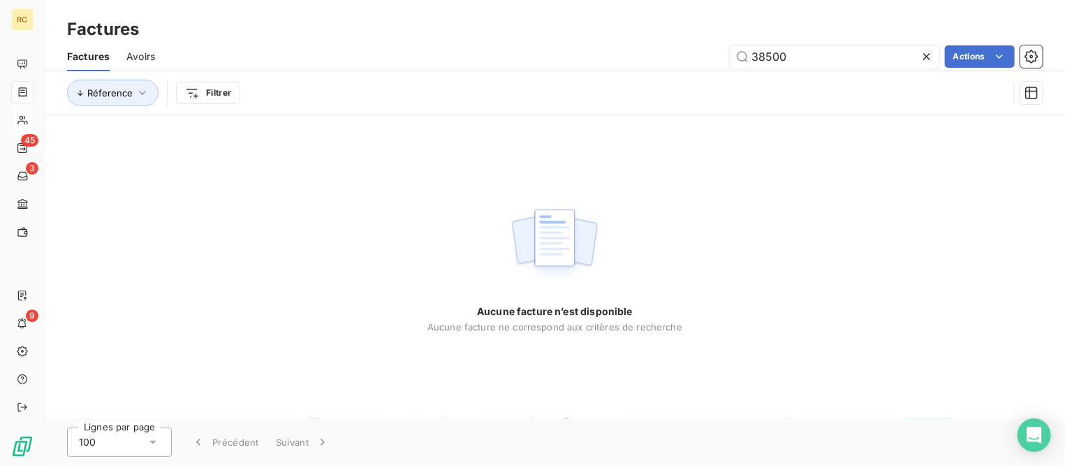
drag, startPoint x: 830, startPoint y: 54, endPoint x: 676, endPoint y: 55, distance: 153.7
click at [676, 55] on div "38500 Actions" at bounding box center [607, 56] width 871 height 22
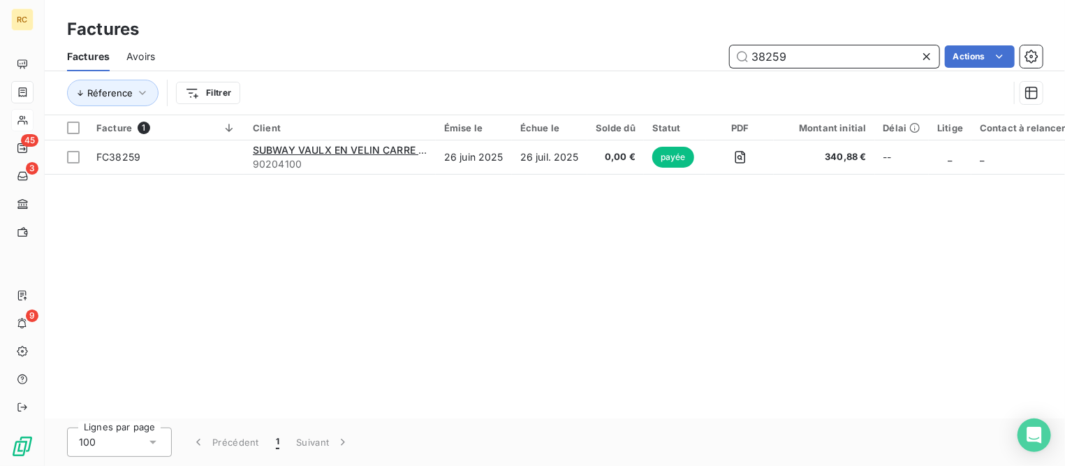
drag, startPoint x: 764, startPoint y: 56, endPoint x: 919, endPoint y: 73, distance: 155.3
click at [916, 73] on div "Factures Avoirs 38259 Actions Réference Filtrer" at bounding box center [555, 78] width 1021 height 73
type input "38416"
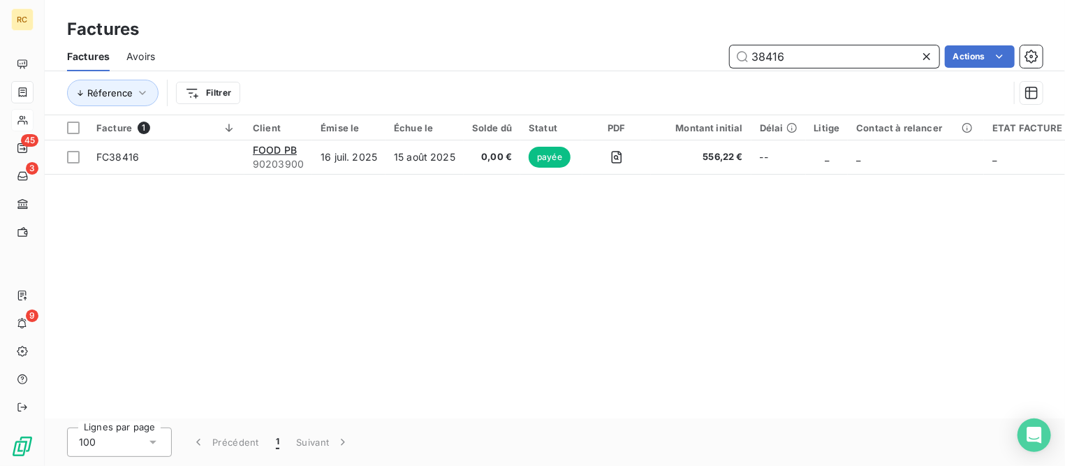
drag, startPoint x: 772, startPoint y: 55, endPoint x: 820, endPoint y: 57, distance: 48.2
click at [820, 57] on input "38416" at bounding box center [835, 56] width 210 height 22
